Goal: Find specific page/section: Locate a particular part of the current website

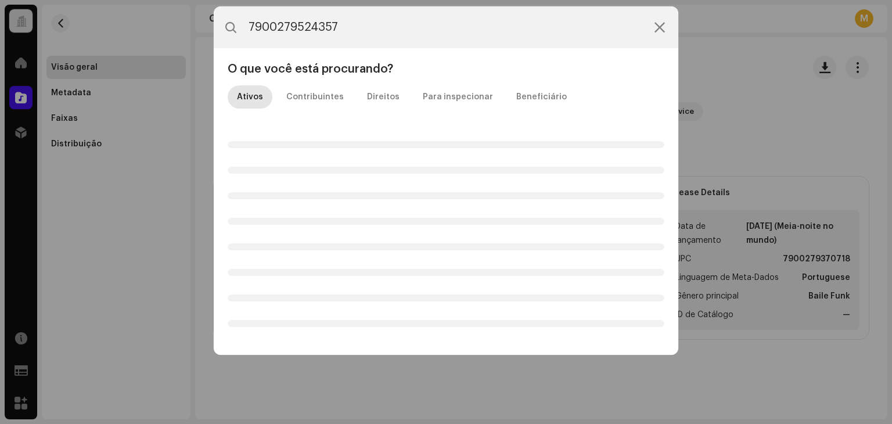
type input "7900279524357"
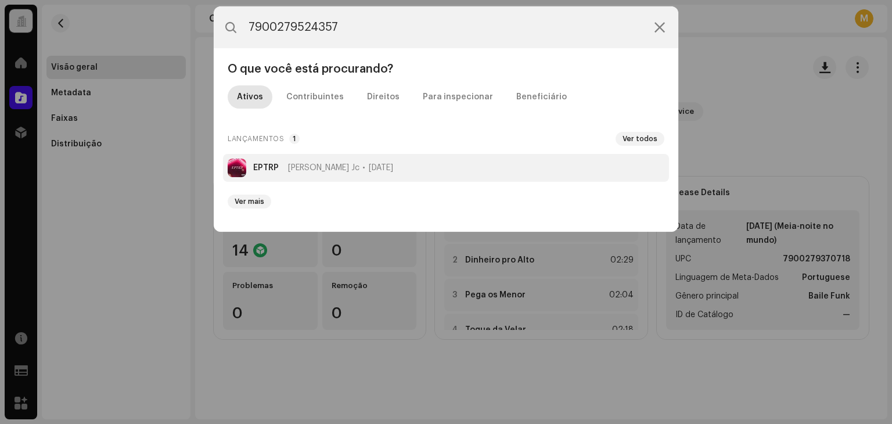
click at [329, 167] on span "[PERSON_NAME] Jc" at bounding box center [323, 167] width 71 height 9
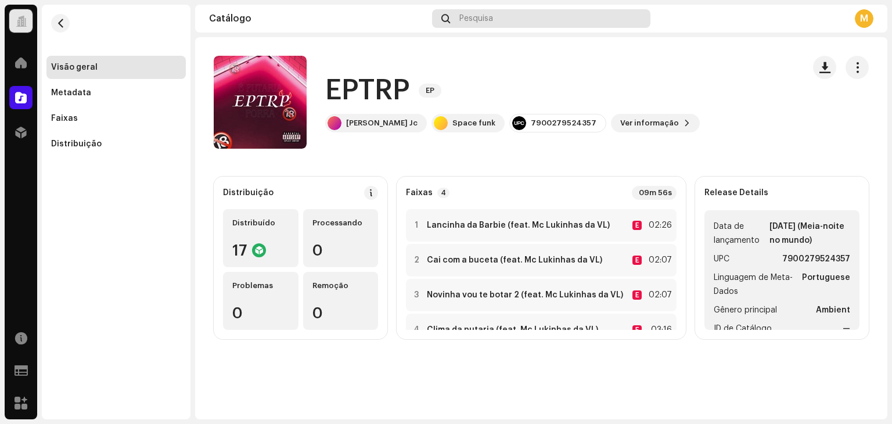
click at [483, 19] on span "Pesquisa" at bounding box center [476, 18] width 34 height 9
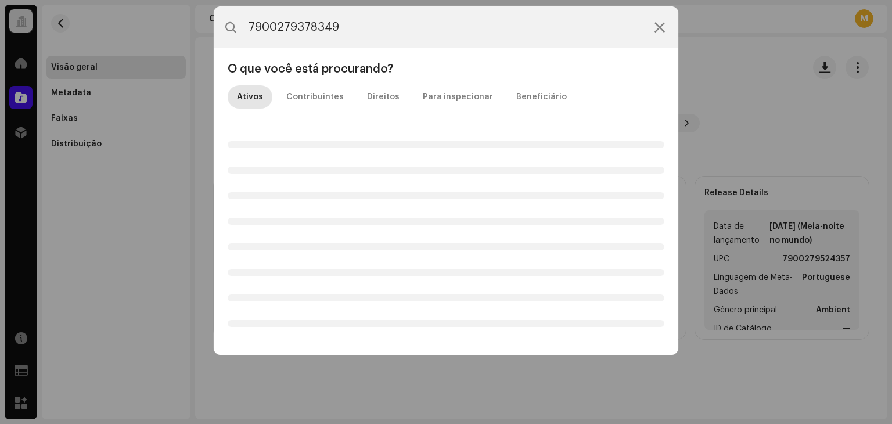
type input "7900279378349"
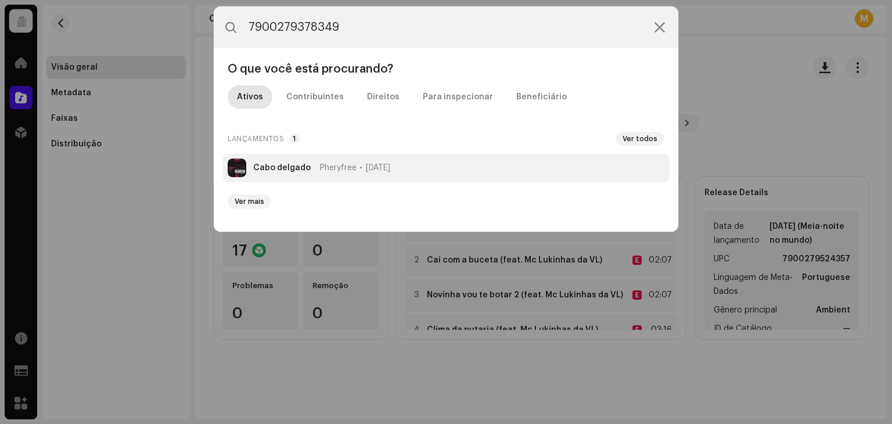
click at [290, 161] on li "Cabo delgado Pheryfree [DATE]" at bounding box center [446, 168] width 446 height 28
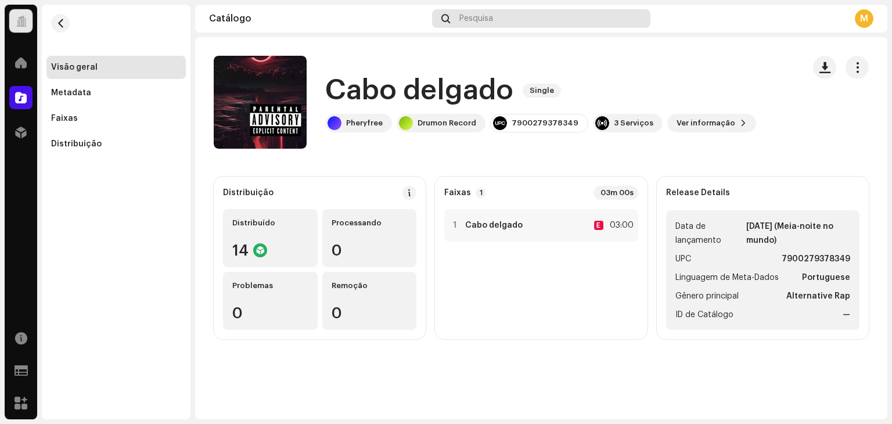
click at [504, 23] on div "Pesquisa" at bounding box center [541, 18] width 218 height 19
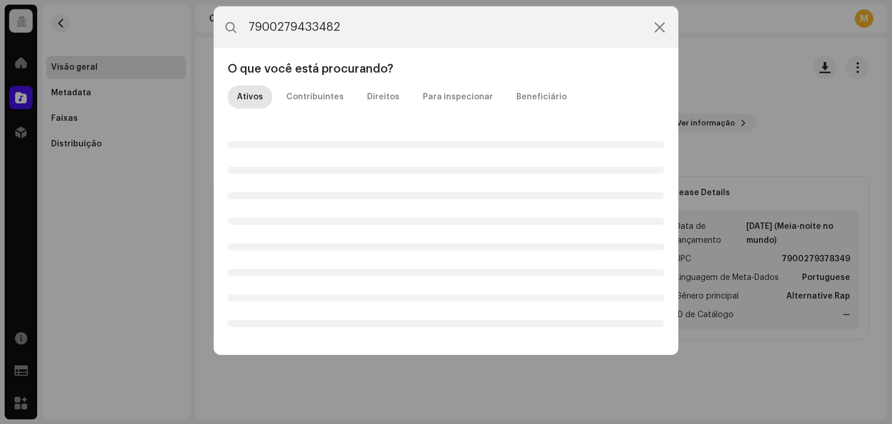
type input "7900279433482"
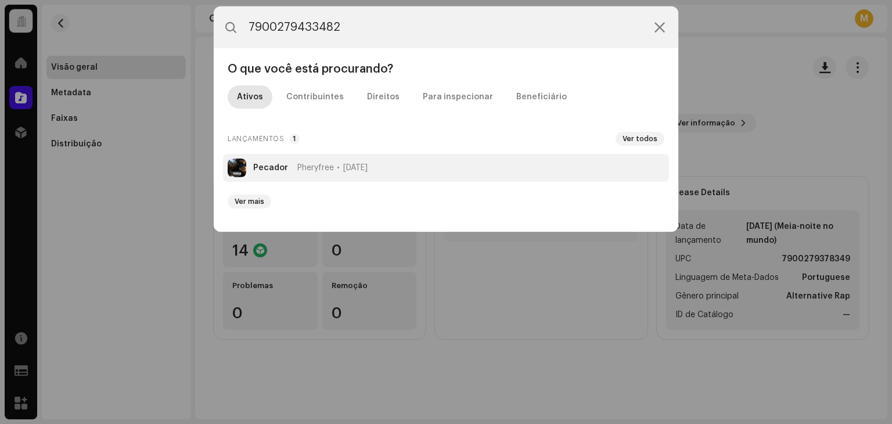
click at [329, 172] on span "Pheryfree" at bounding box center [315, 167] width 37 height 9
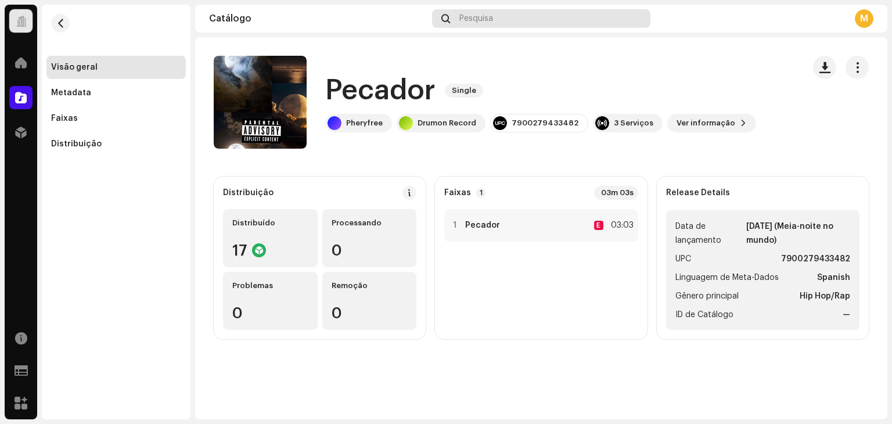
click at [491, 15] on span "Pesquisa" at bounding box center [476, 18] width 34 height 9
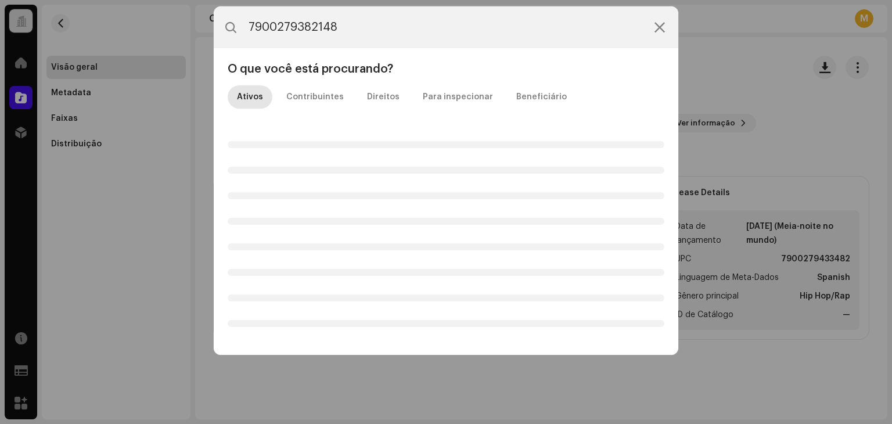
type input "7900279382148"
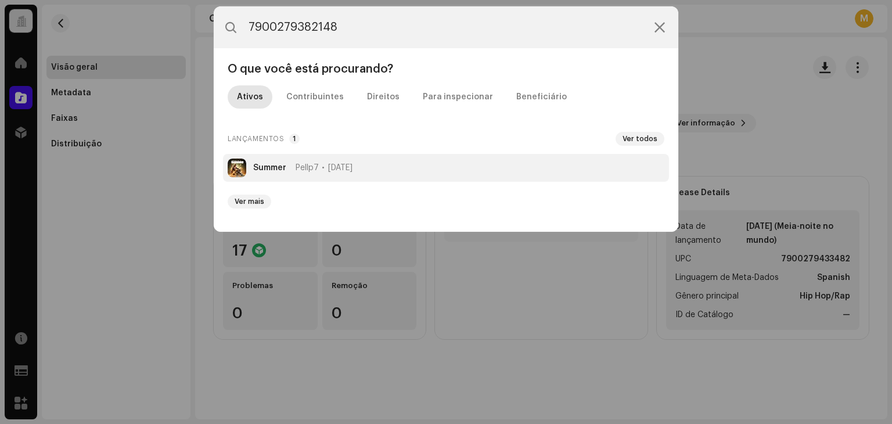
click at [295, 170] on span "Pellp7" at bounding box center [306, 167] width 23 height 9
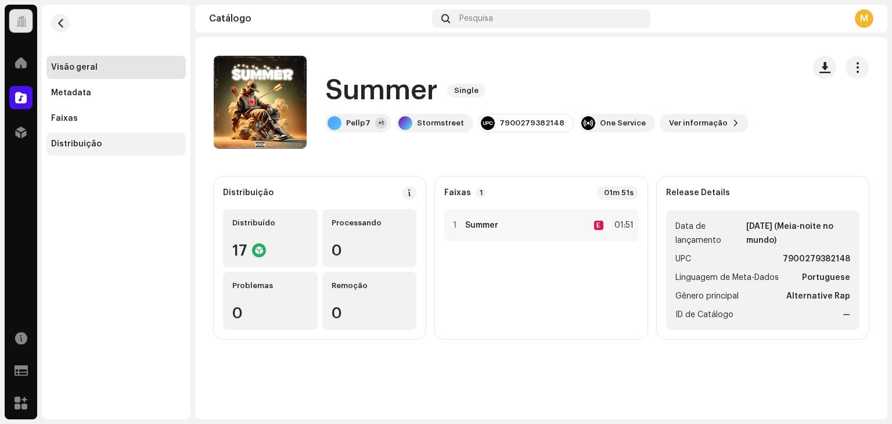
click at [73, 147] on div "Distribuição" at bounding box center [76, 143] width 51 height 9
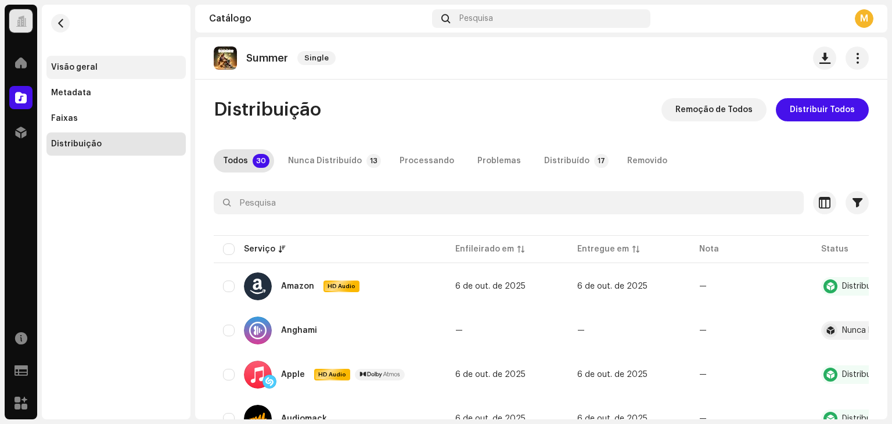
click at [79, 71] on div "Visão geral" at bounding box center [74, 67] width 46 height 9
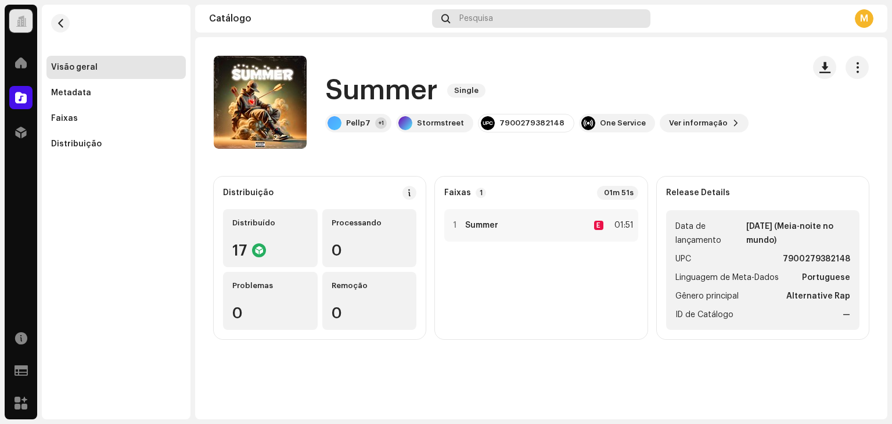
click at [467, 17] on span "Pesquisa" at bounding box center [476, 18] width 34 height 9
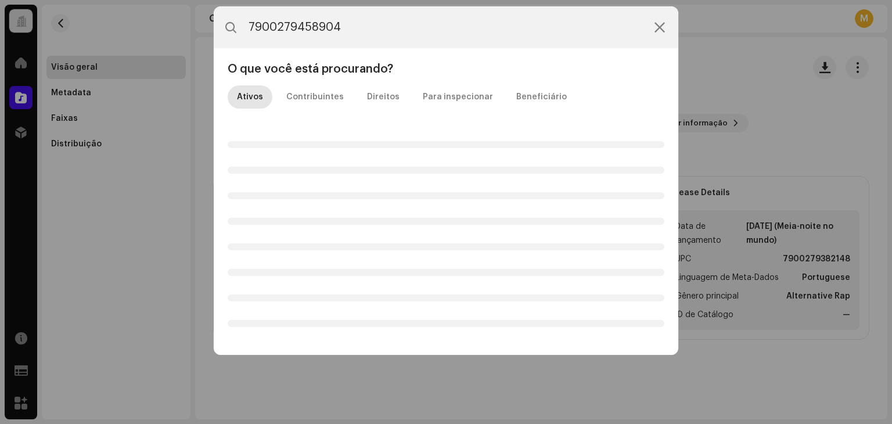
type input "7900279458904"
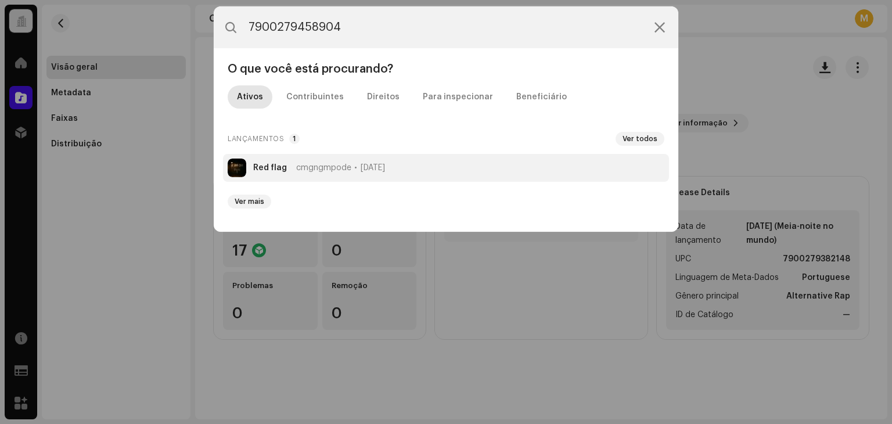
click at [334, 168] on span "cmgngmpode" at bounding box center [323, 167] width 55 height 9
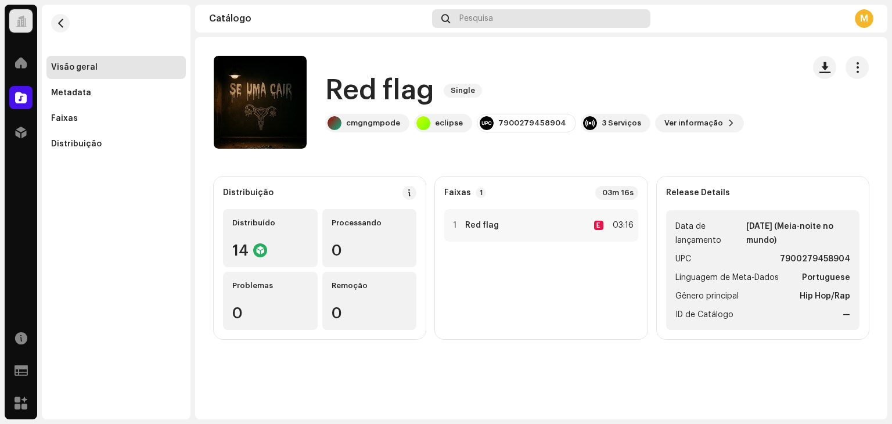
click at [479, 14] on span "Pesquisa" at bounding box center [476, 18] width 34 height 9
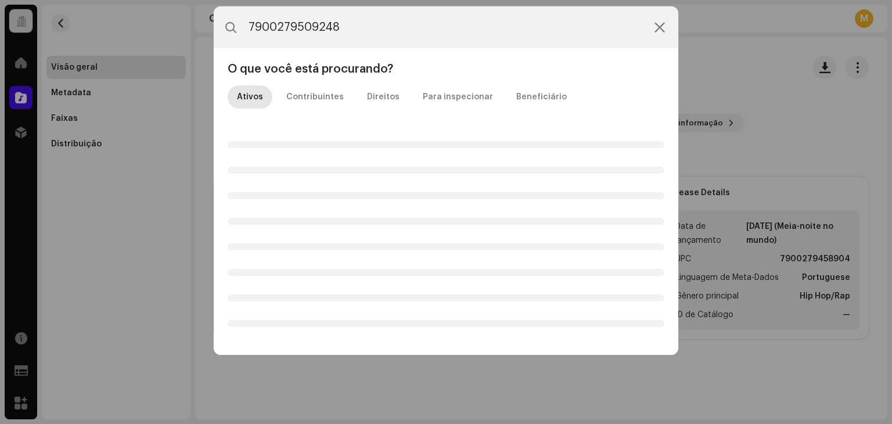
type input "7900279509248"
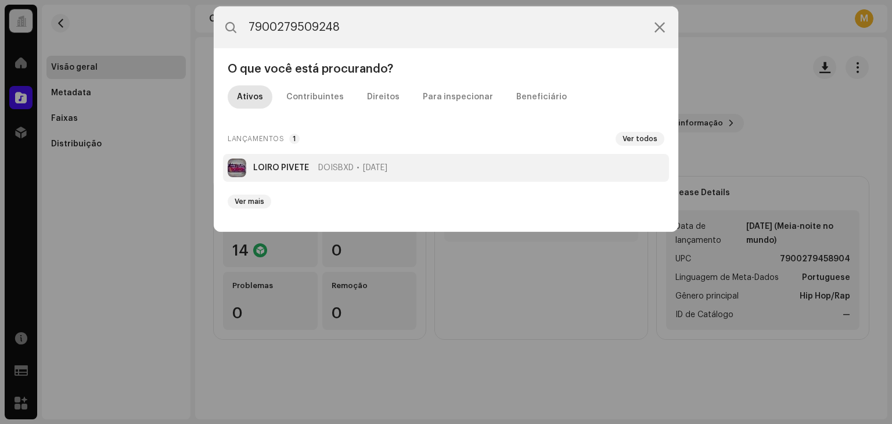
click at [312, 178] on li "LOIRO PIVETE DOISBXD [DATE]" at bounding box center [446, 168] width 446 height 28
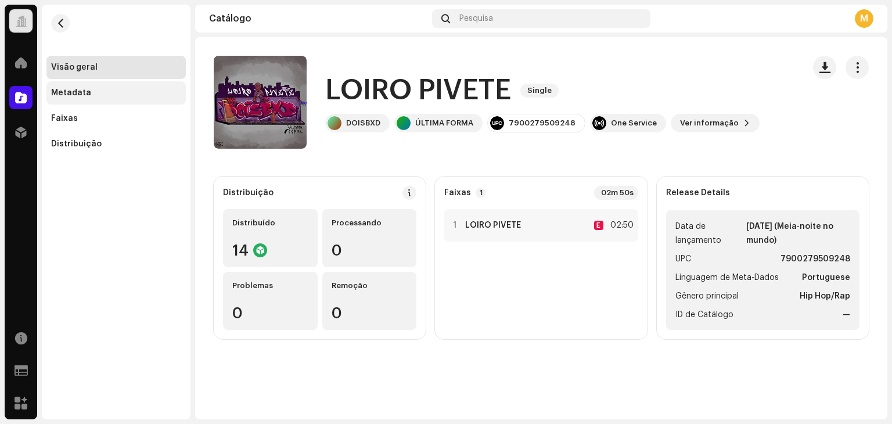
click at [100, 93] on div "Metadata" at bounding box center [116, 92] width 130 height 9
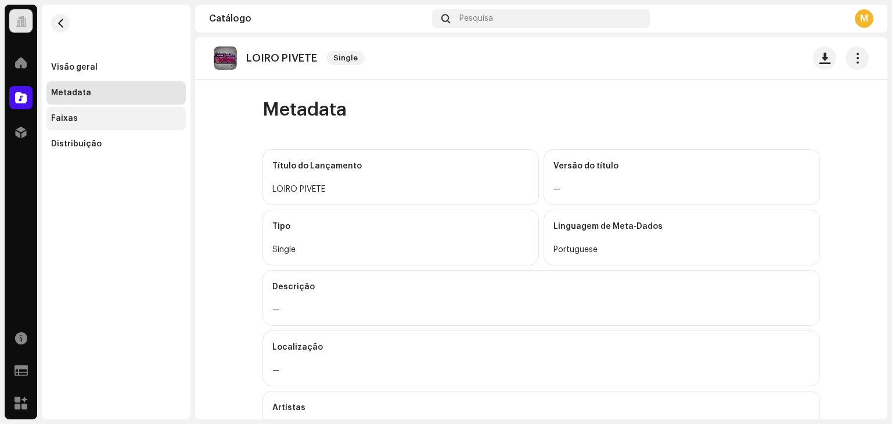
drag, startPoint x: 85, startPoint y: 118, endPoint x: 91, endPoint y: 122, distance: 7.1
click at [85, 118] on div "Faixas" at bounding box center [116, 118] width 130 height 9
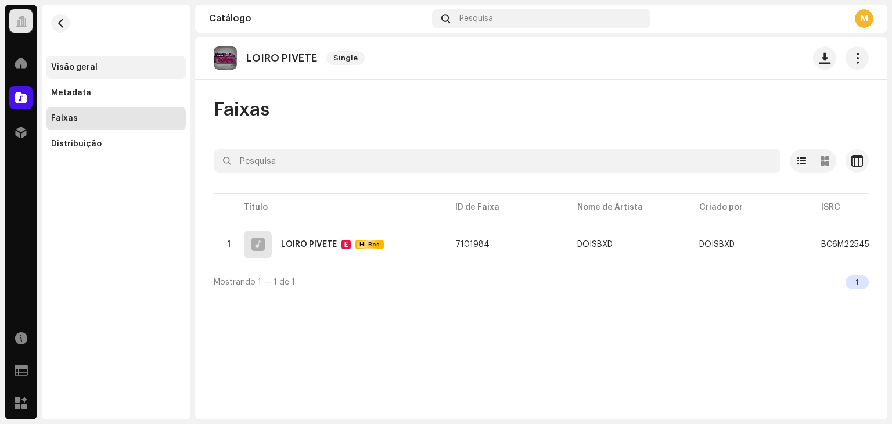
click at [100, 63] on div "Visão geral" at bounding box center [116, 67] width 130 height 9
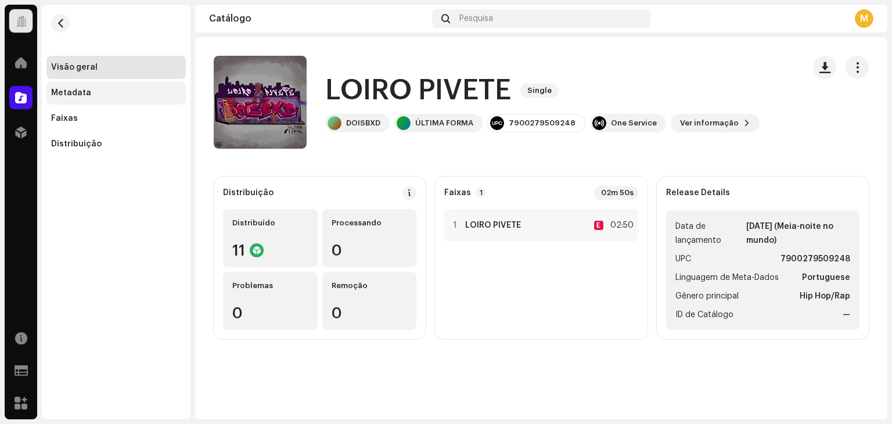
click at [82, 96] on div "Metadata" at bounding box center [71, 92] width 40 height 9
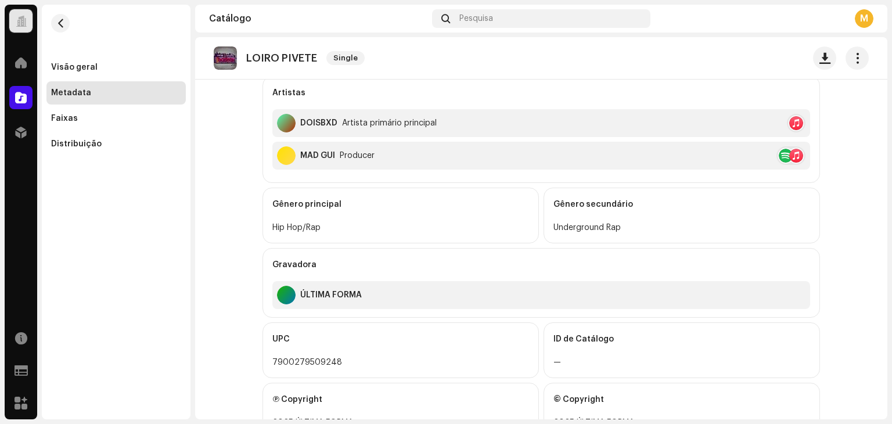
scroll to position [360, 0]
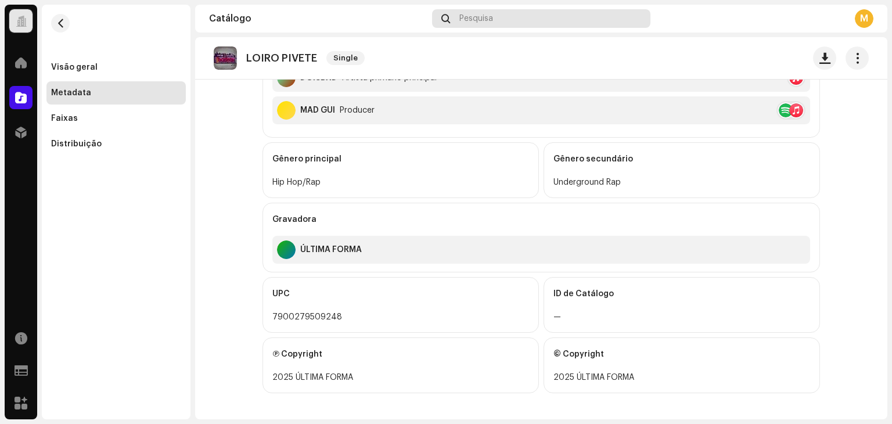
click at [464, 22] on span "Pesquisa" at bounding box center [476, 18] width 34 height 9
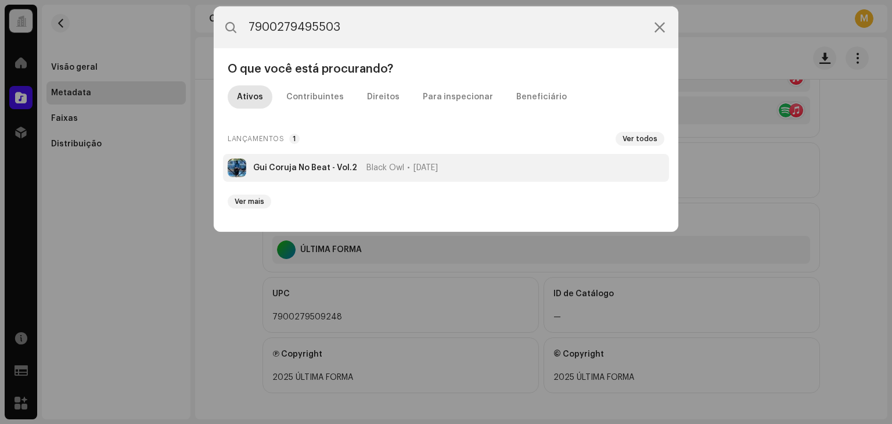
type input "7900279495503"
click at [339, 163] on strong "Gui Coruja No Beat - Vol.2" at bounding box center [305, 167] width 104 height 9
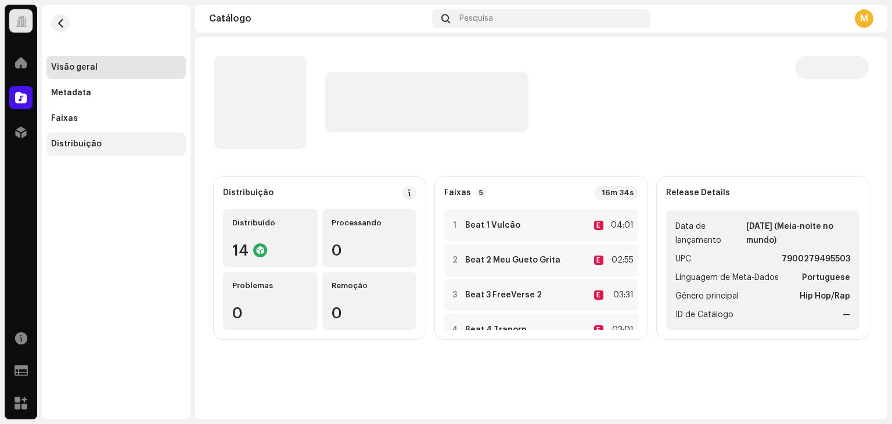
click at [79, 138] on div "Distribuição" at bounding box center [115, 143] width 139 height 23
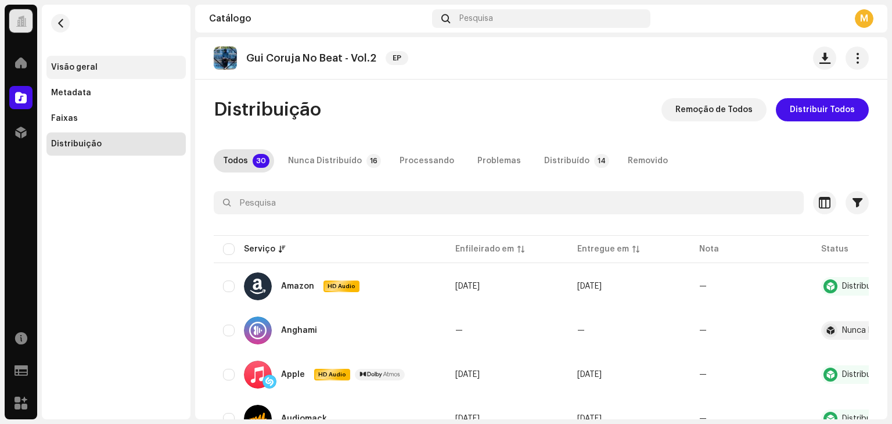
click at [106, 63] on div "Visão geral" at bounding box center [116, 67] width 130 height 9
